Goal: Transaction & Acquisition: Purchase product/service

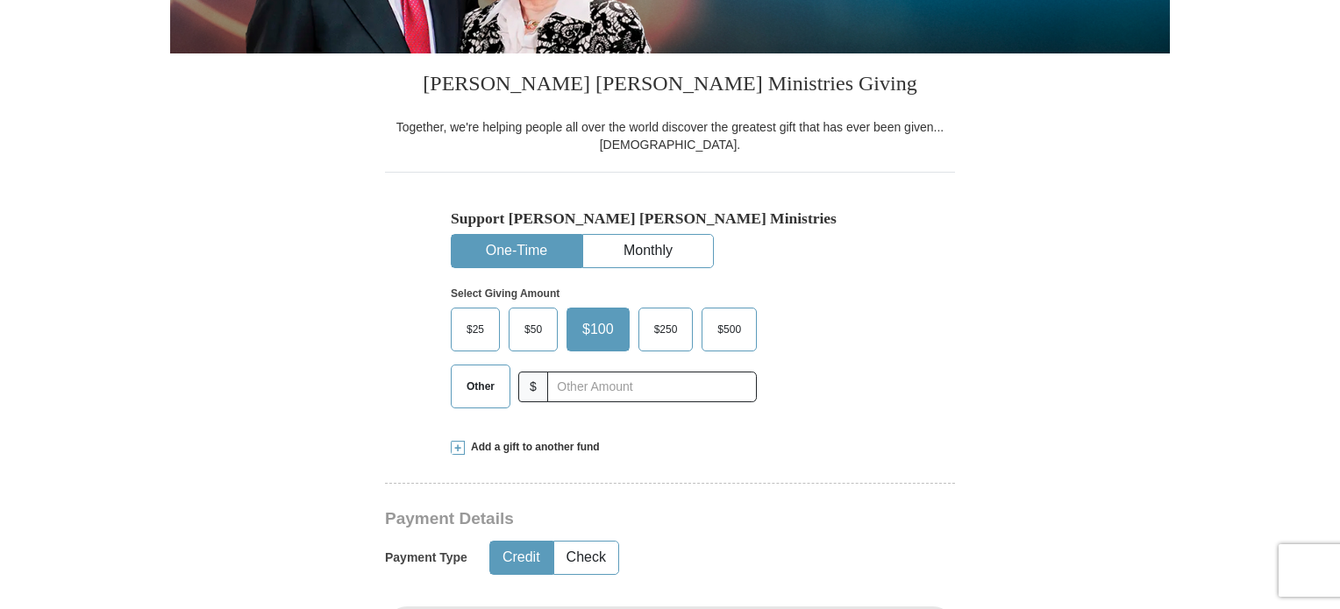
scroll to position [421, 0]
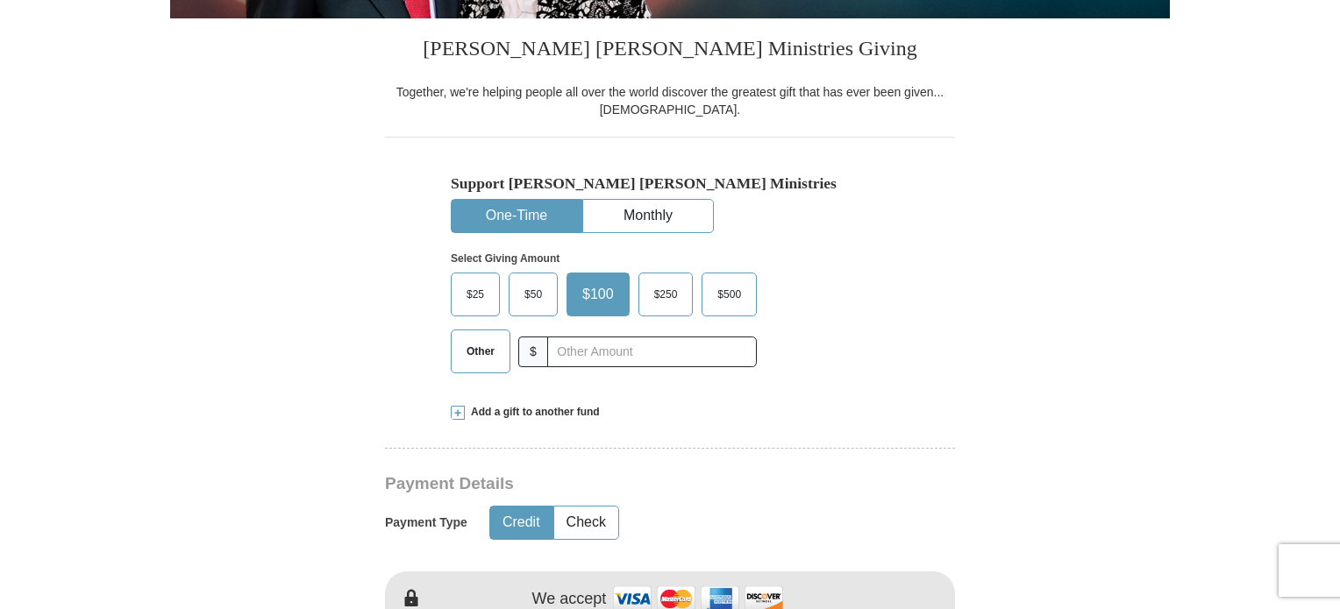
click at [480, 347] on span "Other" at bounding box center [481, 351] width 46 height 26
click at [0, 0] on input "Other" at bounding box center [0, 0] width 0 height 0
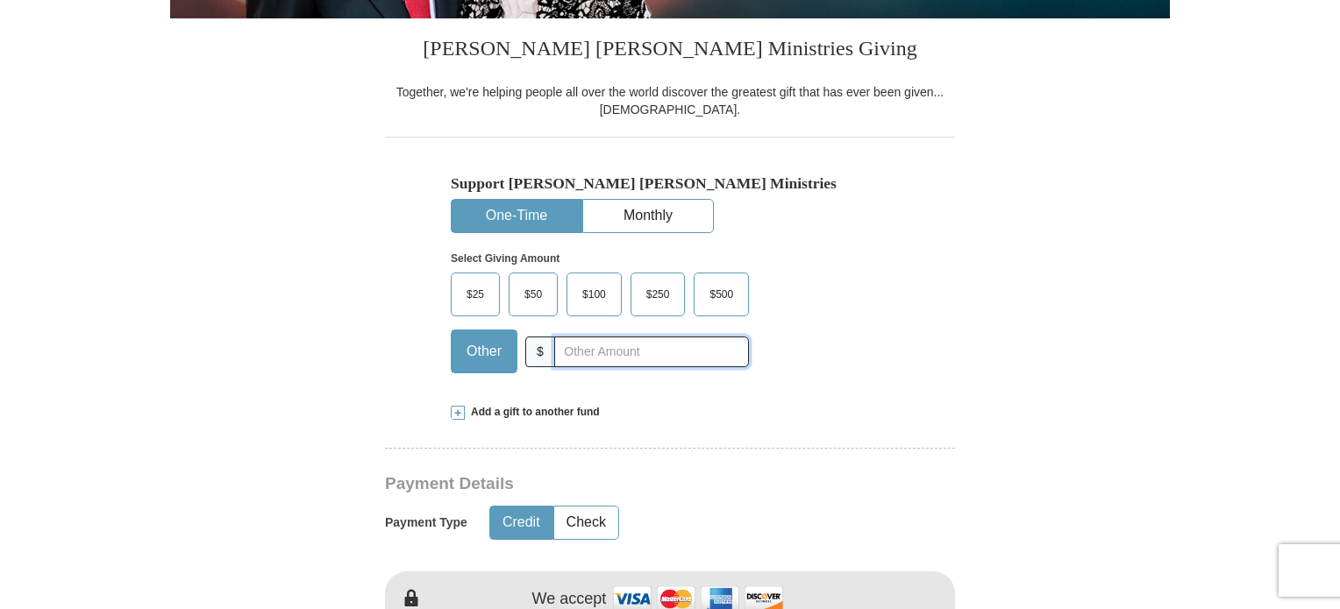
click at [592, 345] on input "text" at bounding box center [651, 352] width 195 height 31
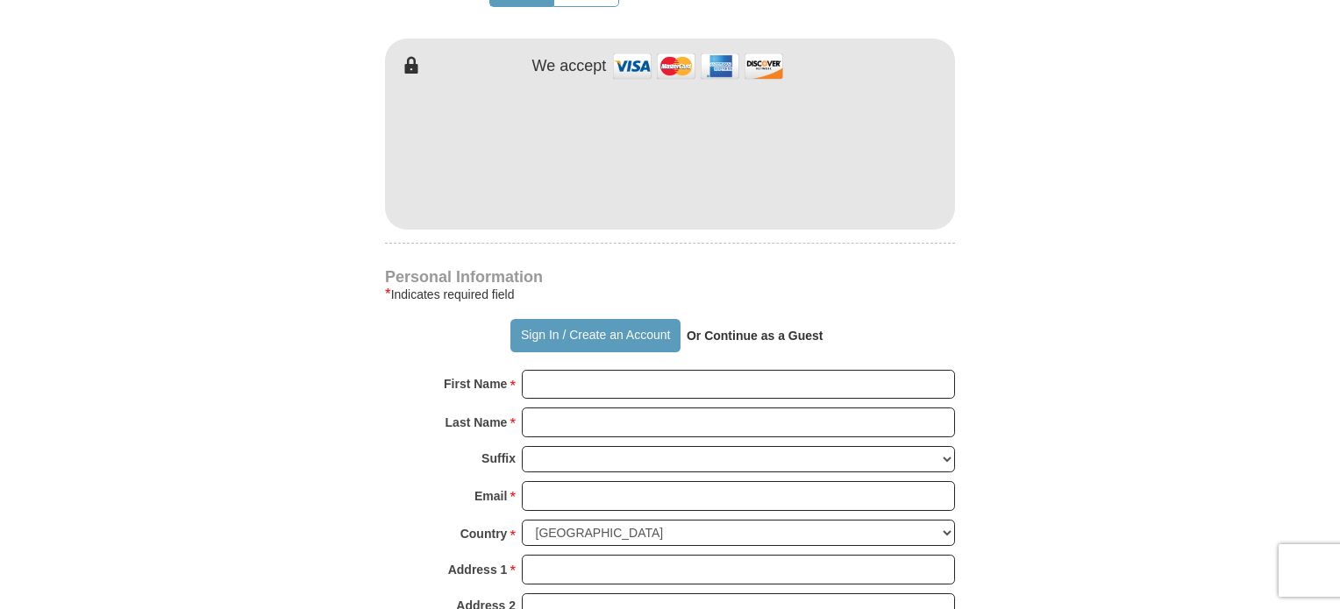
type input "1140"
click at [666, 262] on div "[PERSON_NAME] [PERSON_NAME] Ministries Giving Together, we're helping people al…" at bounding box center [670, 375] width 570 height 1781
click at [642, 388] on input "First Name *" at bounding box center [738, 385] width 433 height 30
type input "[PERSON_NAME]"
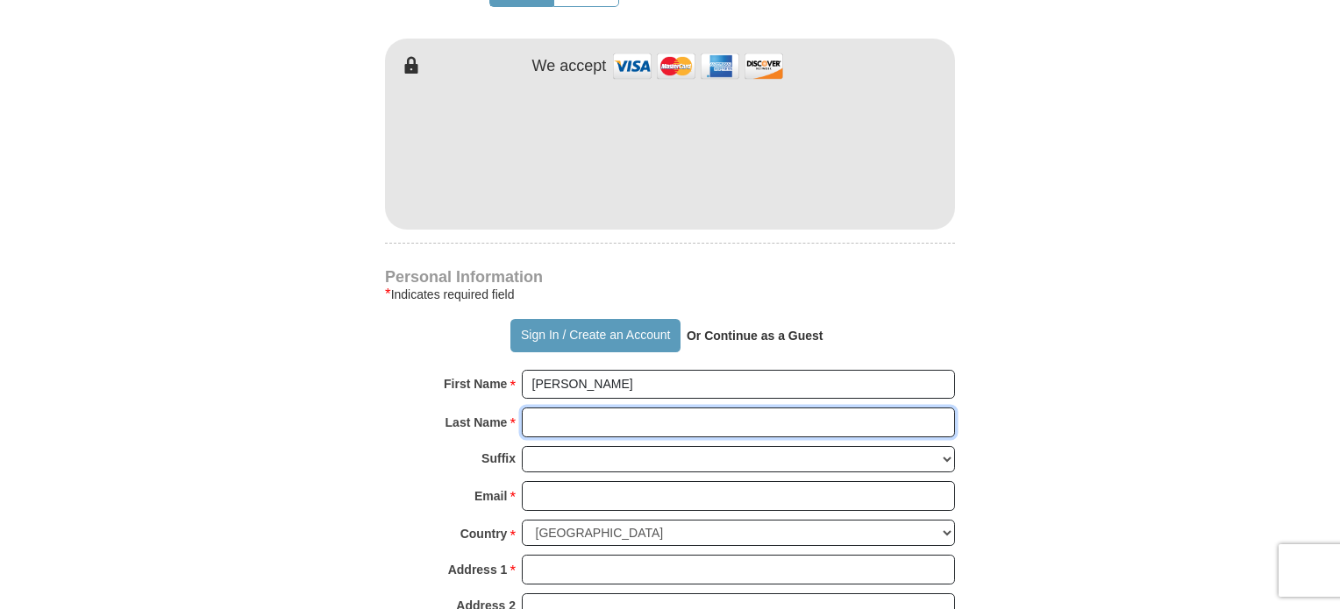
click at [620, 428] on input "Last Name *" at bounding box center [738, 423] width 433 height 30
type input "[PERSON_NAME]"
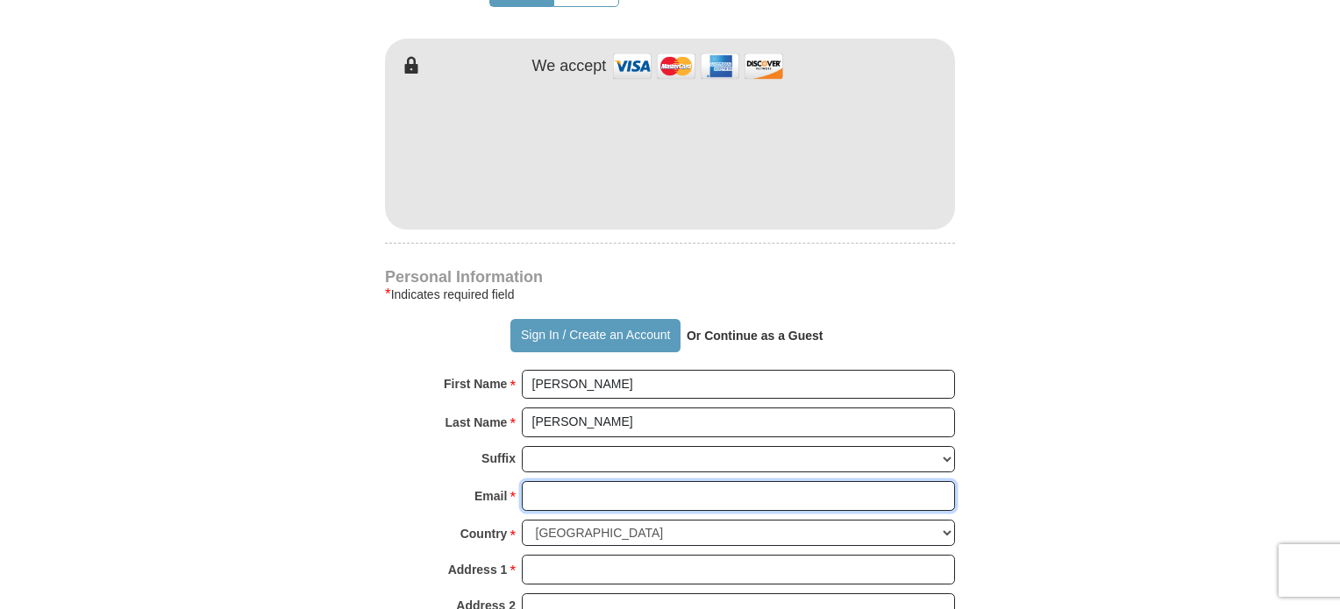
click at [611, 496] on input "Email *" at bounding box center [738, 496] width 433 height 30
type input "[PERSON_NAME][EMAIL_ADDRESS][DOMAIN_NAME]"
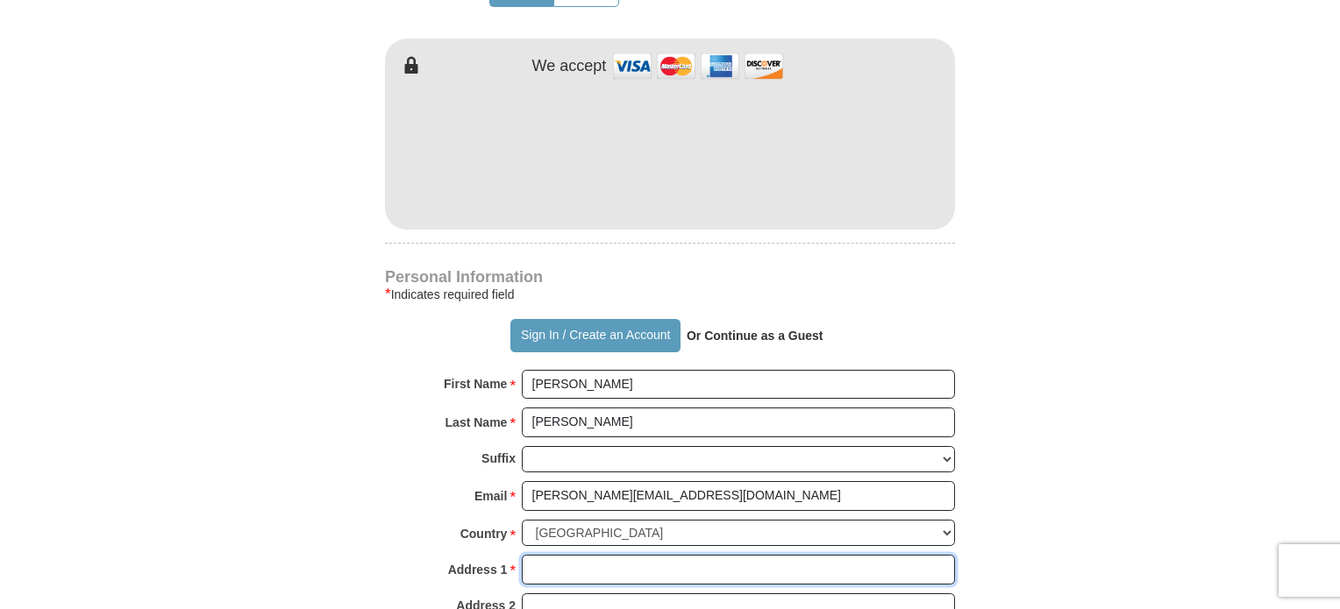
type input "[STREET_ADDRESS]"
type input "[GEOGRAPHIC_DATA]"
select select "FL"
type input "32424"
type input "8636330190"
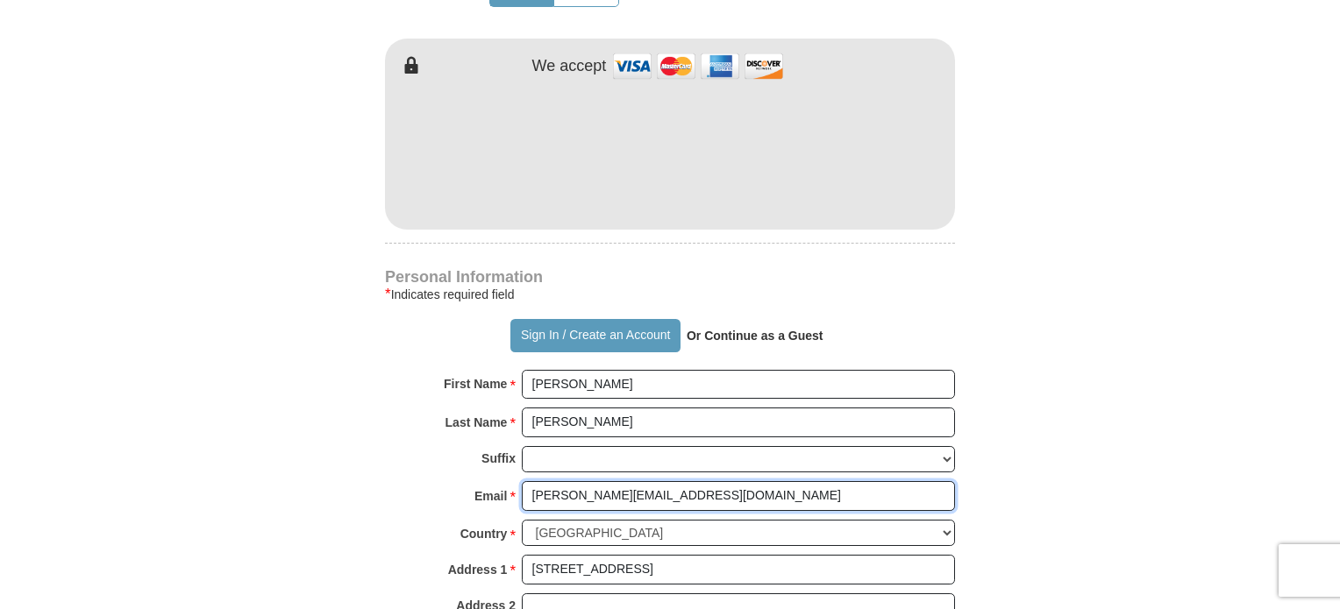
scroll to position [1487, 0]
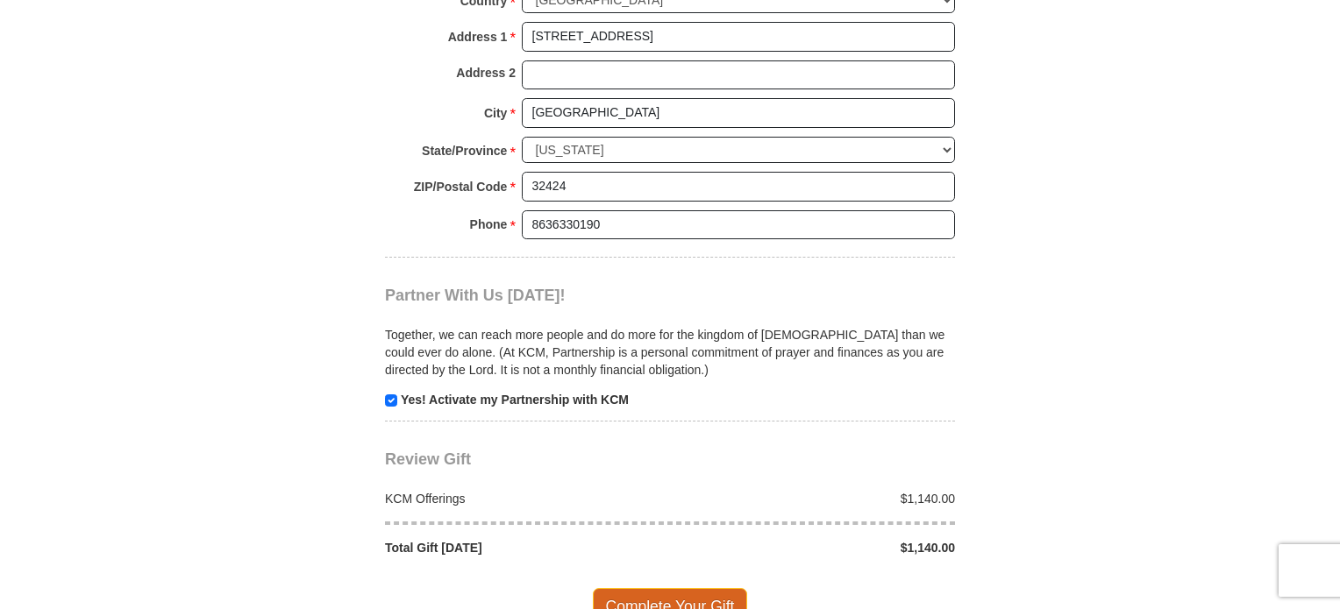
click at [679, 588] on span "Complete Your Gift" at bounding box center [670, 606] width 155 height 37
